Goal: Task Accomplishment & Management: Manage account settings

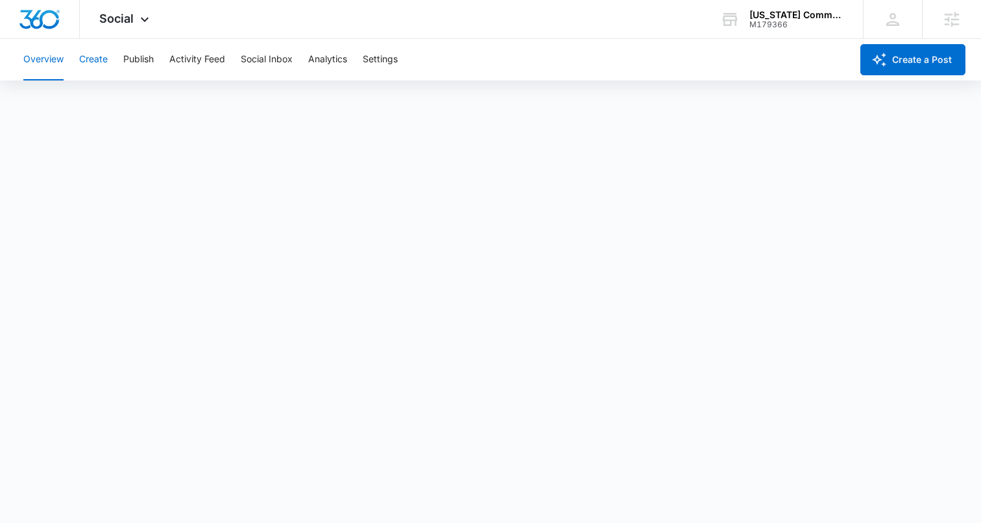
click at [101, 59] on button "Create" at bounding box center [93, 60] width 29 height 42
click at [136, 93] on button "Approvals" at bounding box center [126, 99] width 43 height 36
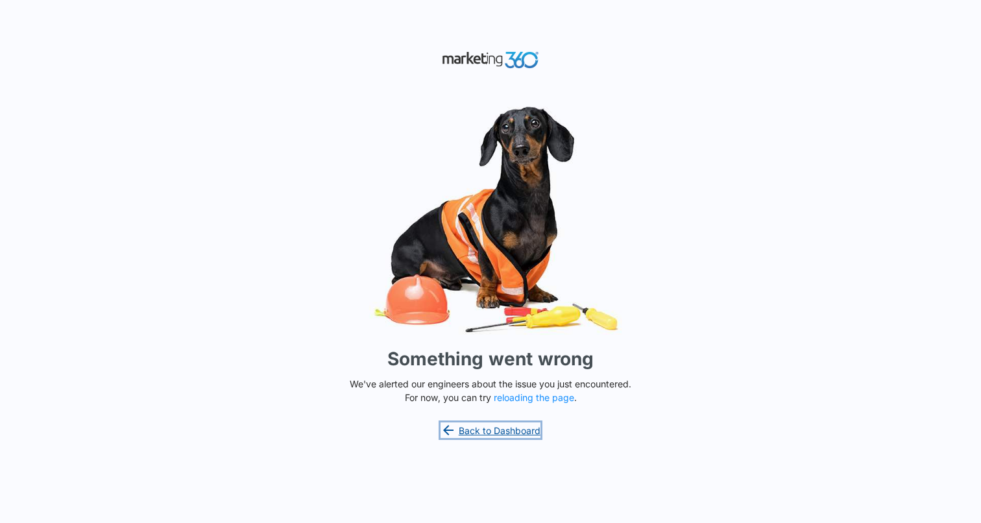
click at [487, 436] on link "Back to Dashboard" at bounding box center [491, 430] width 100 height 16
